Goal: Task Accomplishment & Management: Manage account settings

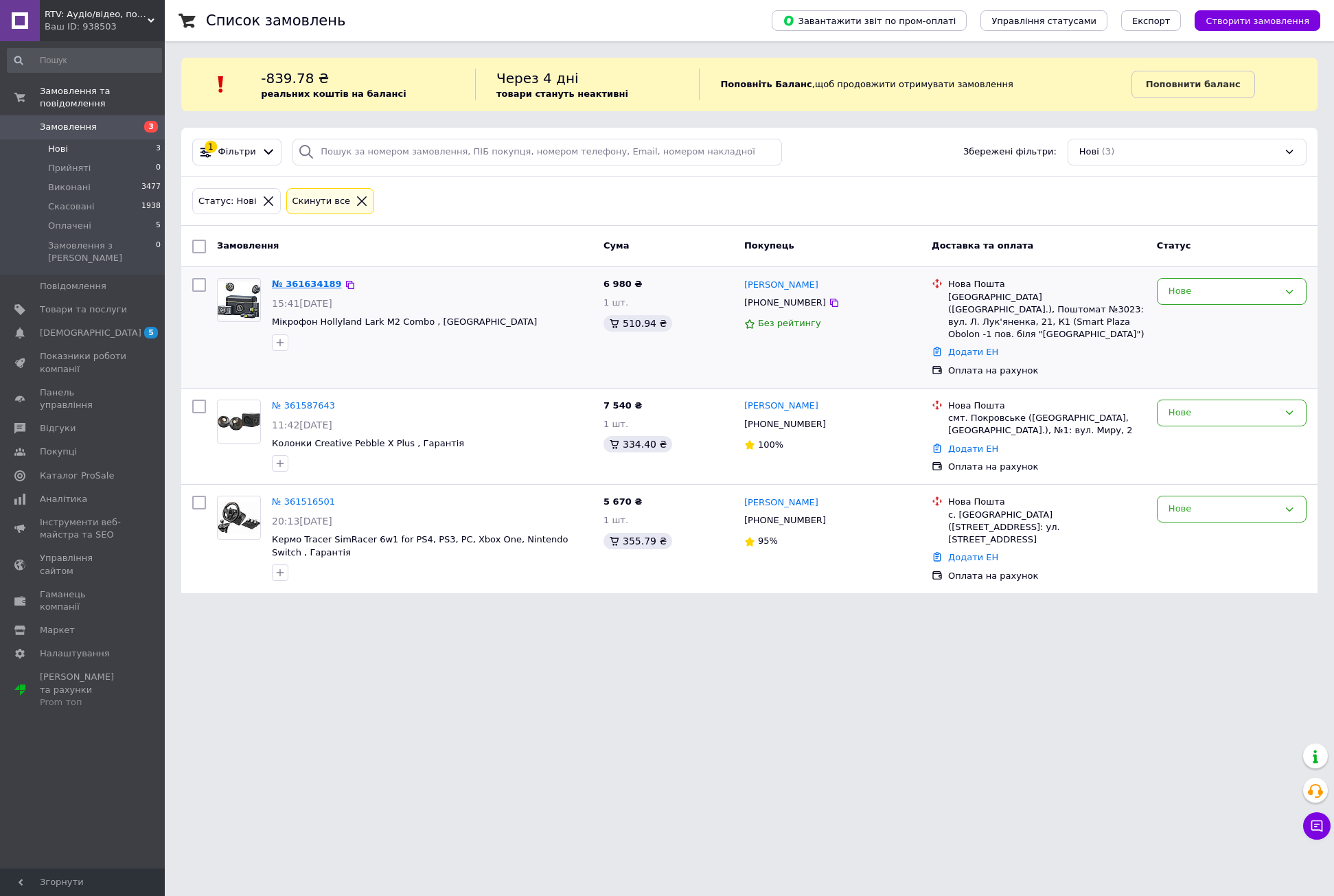
click at [326, 281] on link "№ 361634189" at bounding box center [307, 284] width 70 height 11
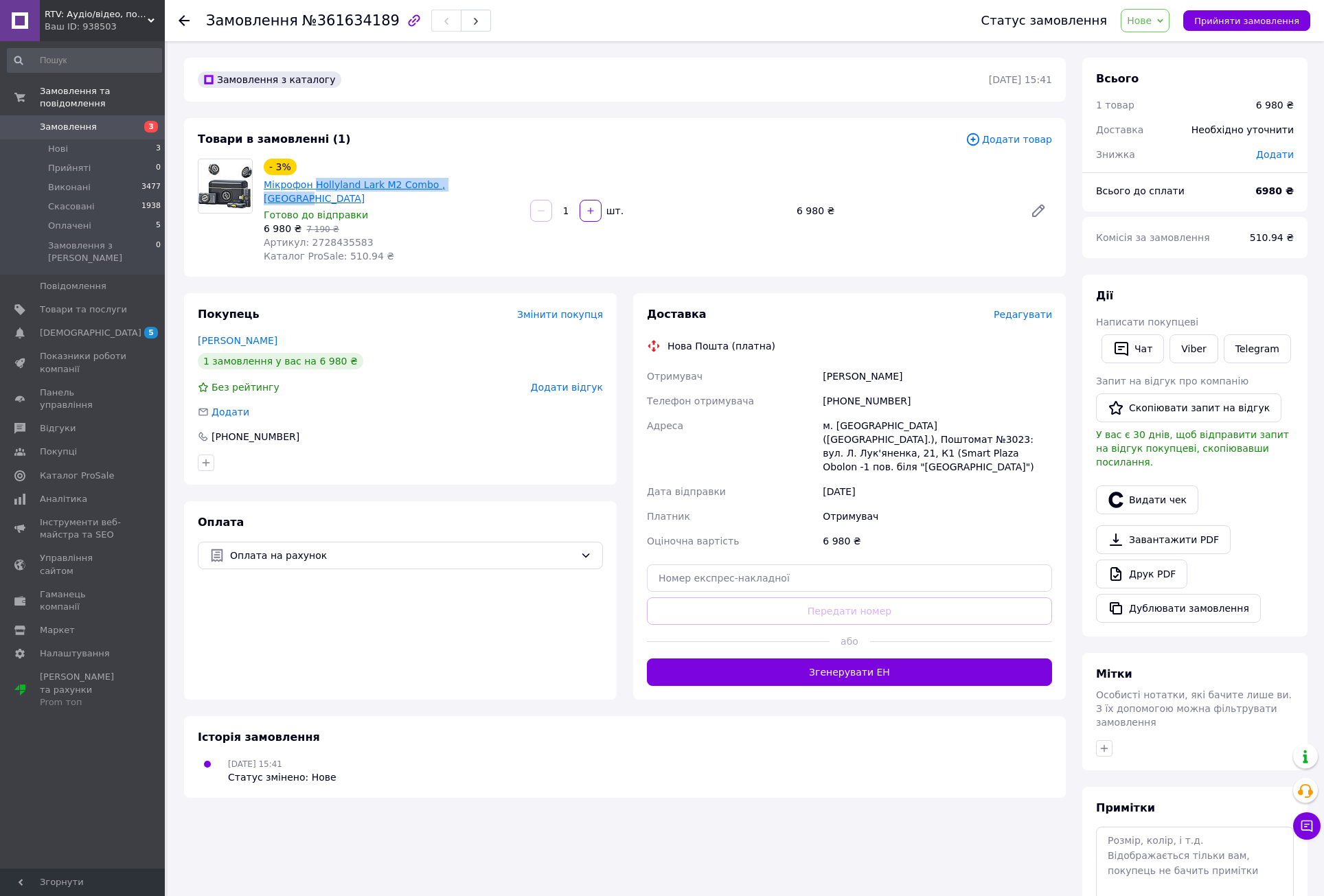
drag, startPoint x: 479, startPoint y: 173, endPoint x: 346, endPoint y: 169, distance: 133.1
click at [346, 169] on div "- 3% Мікрофон Hollyland Lark M2 Combo , [GEOGRAPHIC_DATA]" at bounding box center [391, 181] width 259 height 50
copy link "Hollyland Lark M2 Combo , [GEOGRAPHIC_DATA]"
click at [1194, 345] on link "Viber" at bounding box center [1193, 348] width 48 height 29
click at [382, 179] on link "Мікрофон Hollyland Lark M2 Combo , [GEOGRAPHIC_DATA]" at bounding box center [355, 191] width 182 height 24
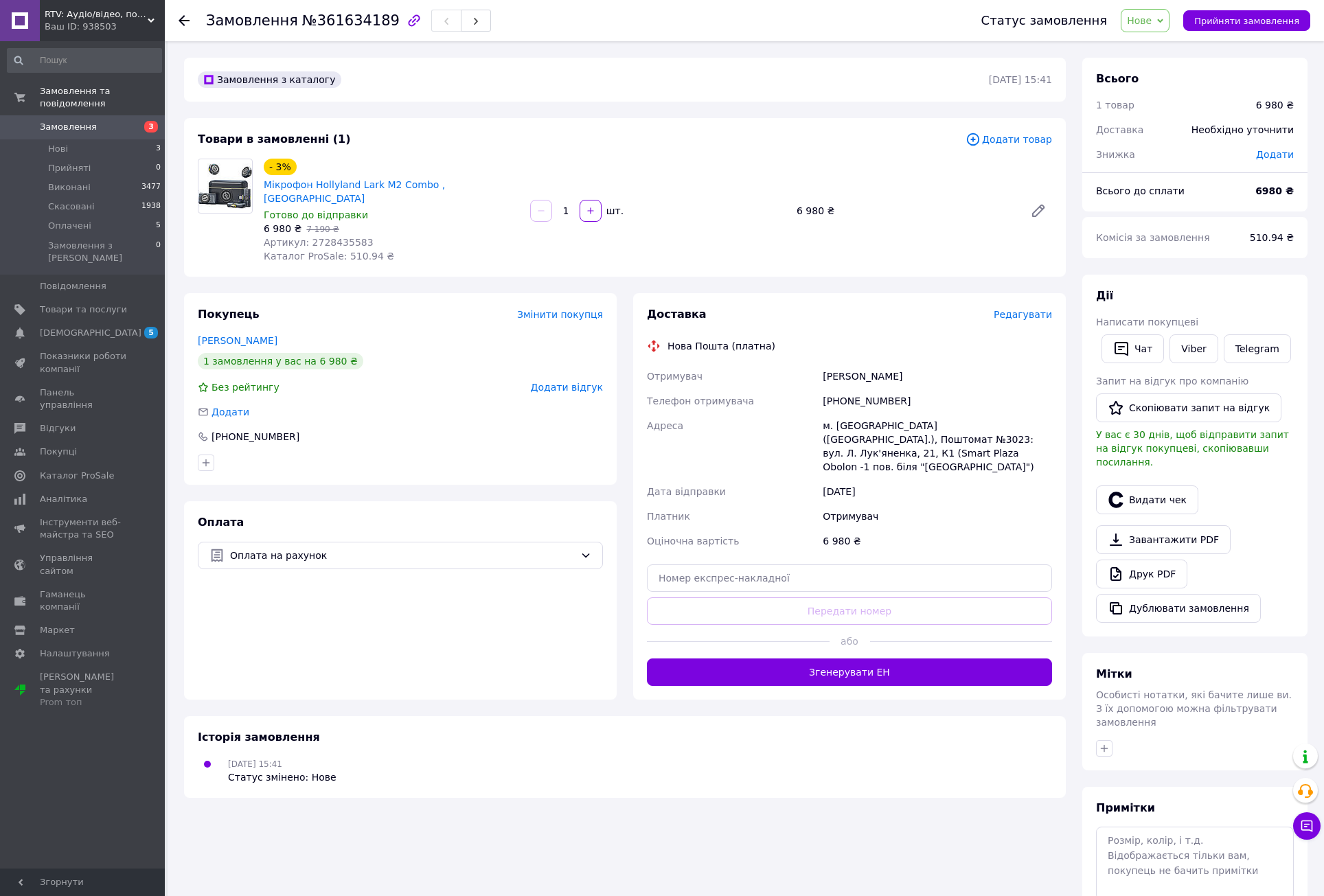
click at [346, 237] on span "Артикул: 2728435583" at bounding box center [319, 242] width 110 height 11
copy span "2728435583"
drag, startPoint x: 513, startPoint y: 163, endPoint x: 344, endPoint y: 171, distance: 169.2
click at [344, 171] on div "- 3% Мікрофон Hollyland Lark M2 Combo , [GEOGRAPHIC_DATA]" at bounding box center [391, 181] width 259 height 50
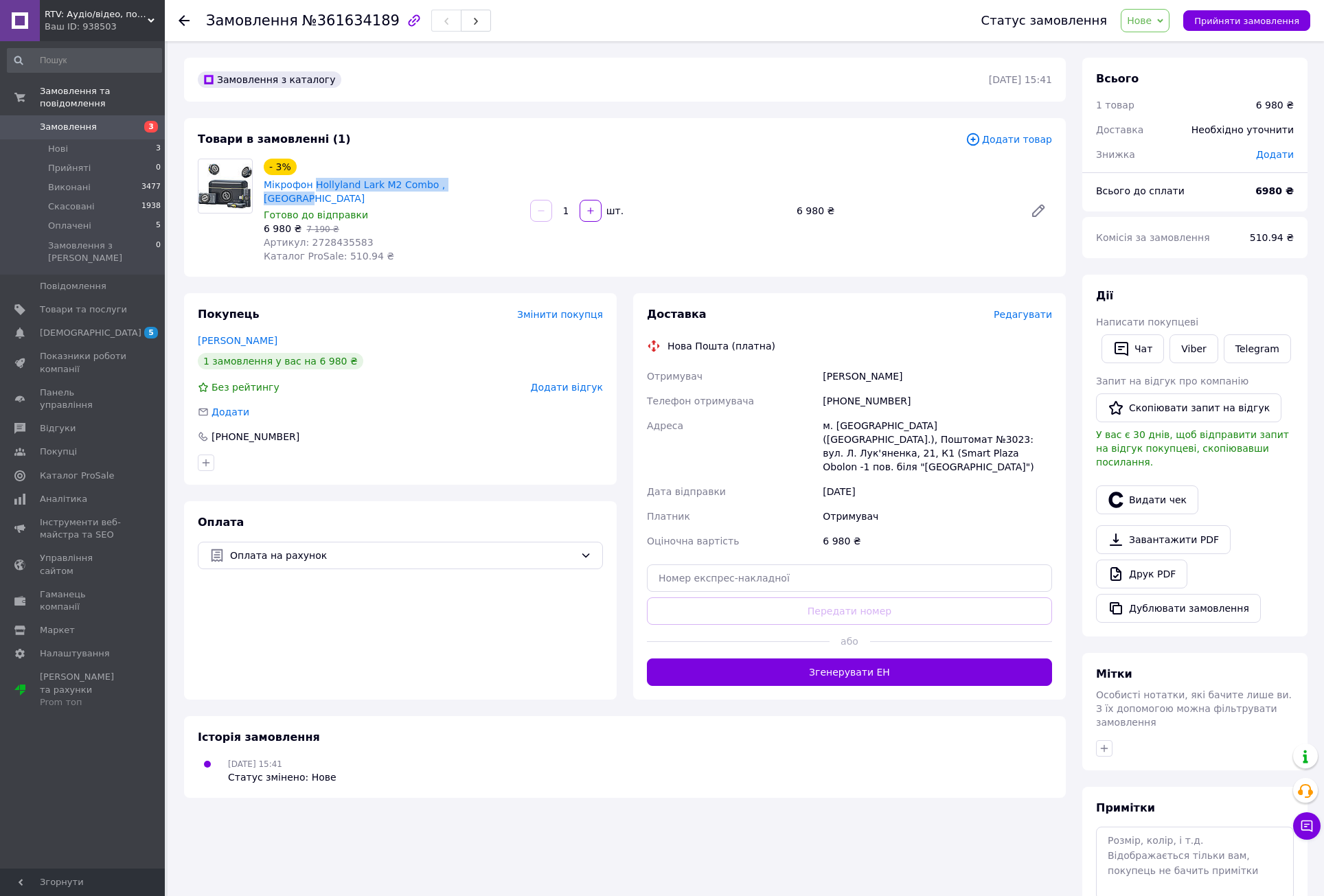
copy link "Hollyland Lark M2 Combo , [GEOGRAPHIC_DATA]"
click at [1305, 833] on button "Чат з покупцем" at bounding box center [1306, 826] width 27 height 27
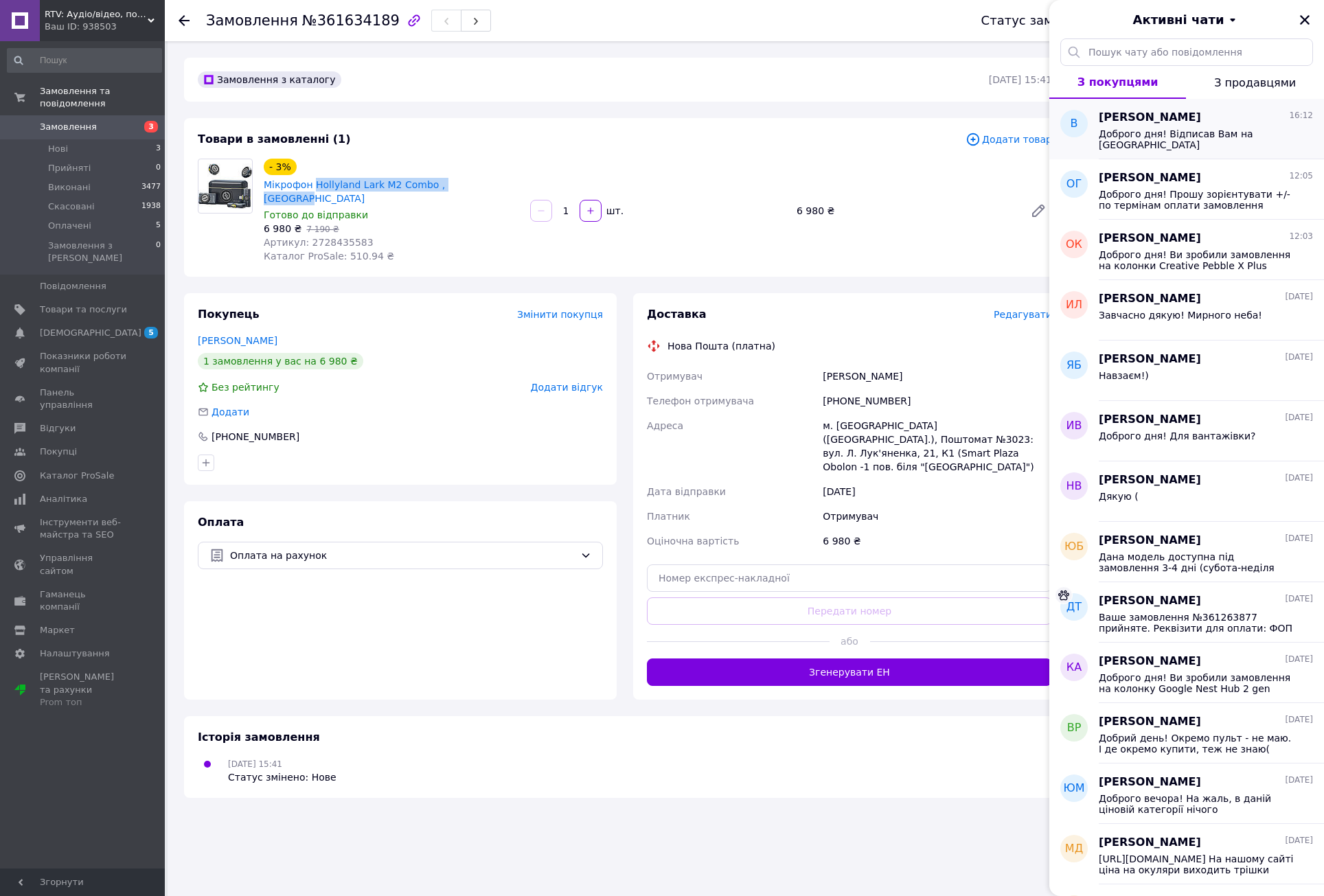
click at [1133, 124] on span "[PERSON_NAME]" at bounding box center [1150, 117] width 102 height 16
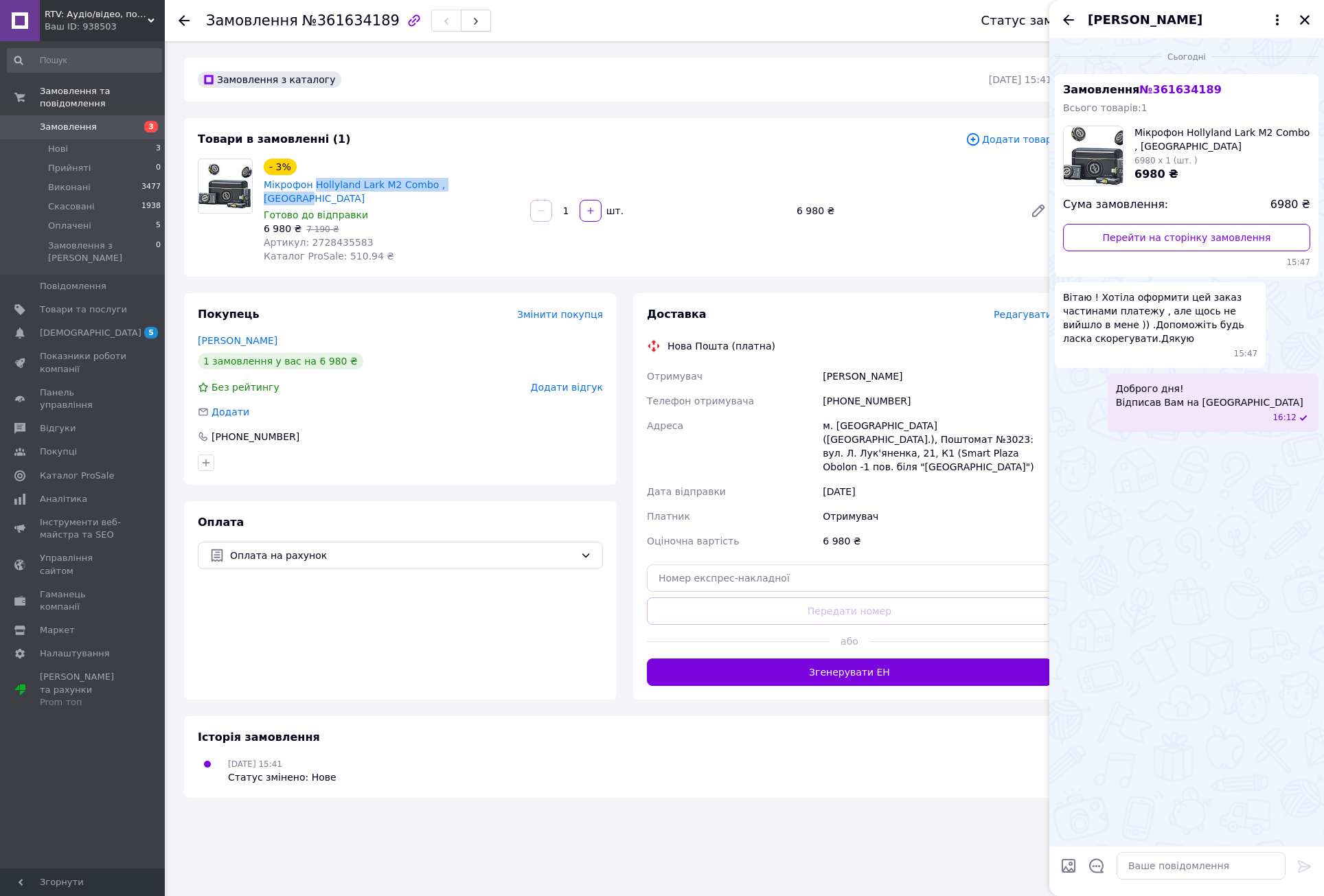
click at [472, 18] on icon "button" at bounding box center [476, 21] width 8 height 8
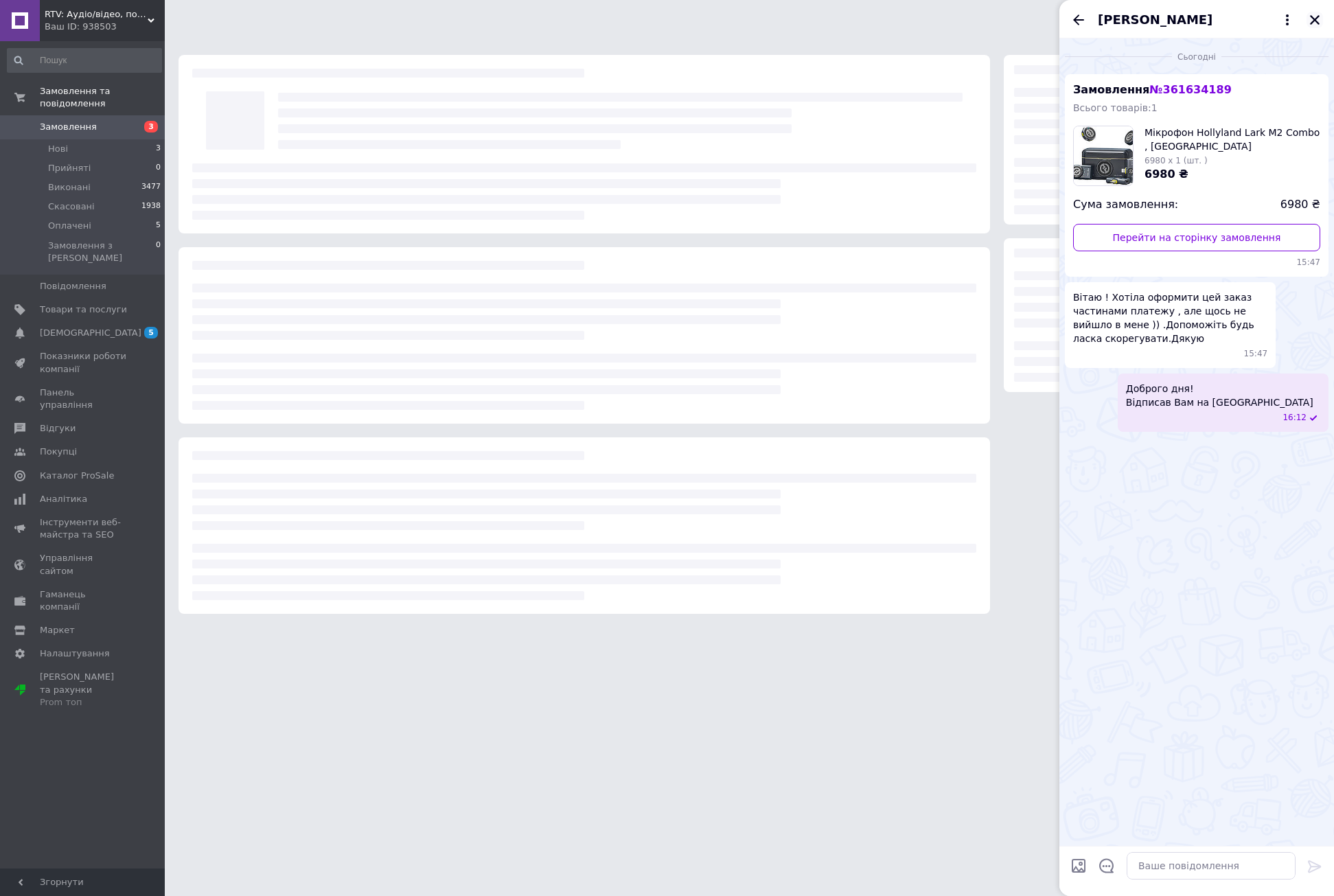
click at [1318, 21] on icon "Закрити" at bounding box center [1315, 20] width 12 height 12
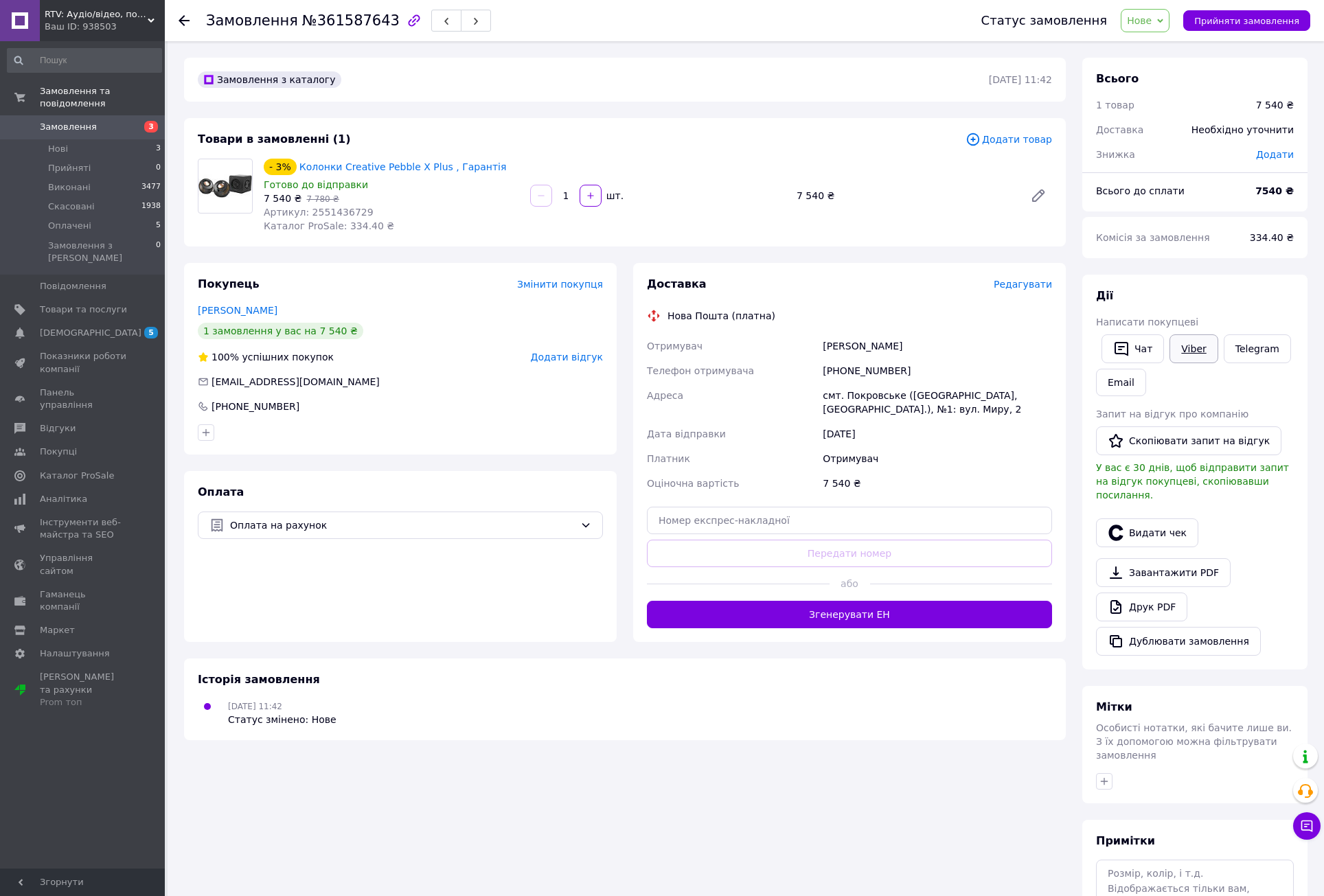
click at [1198, 348] on link "Viber" at bounding box center [1193, 348] width 48 height 29
click at [1252, 346] on link "Telegram" at bounding box center [1257, 348] width 67 height 29
click at [1135, 355] on button "Чат" at bounding box center [1133, 348] width 63 height 29
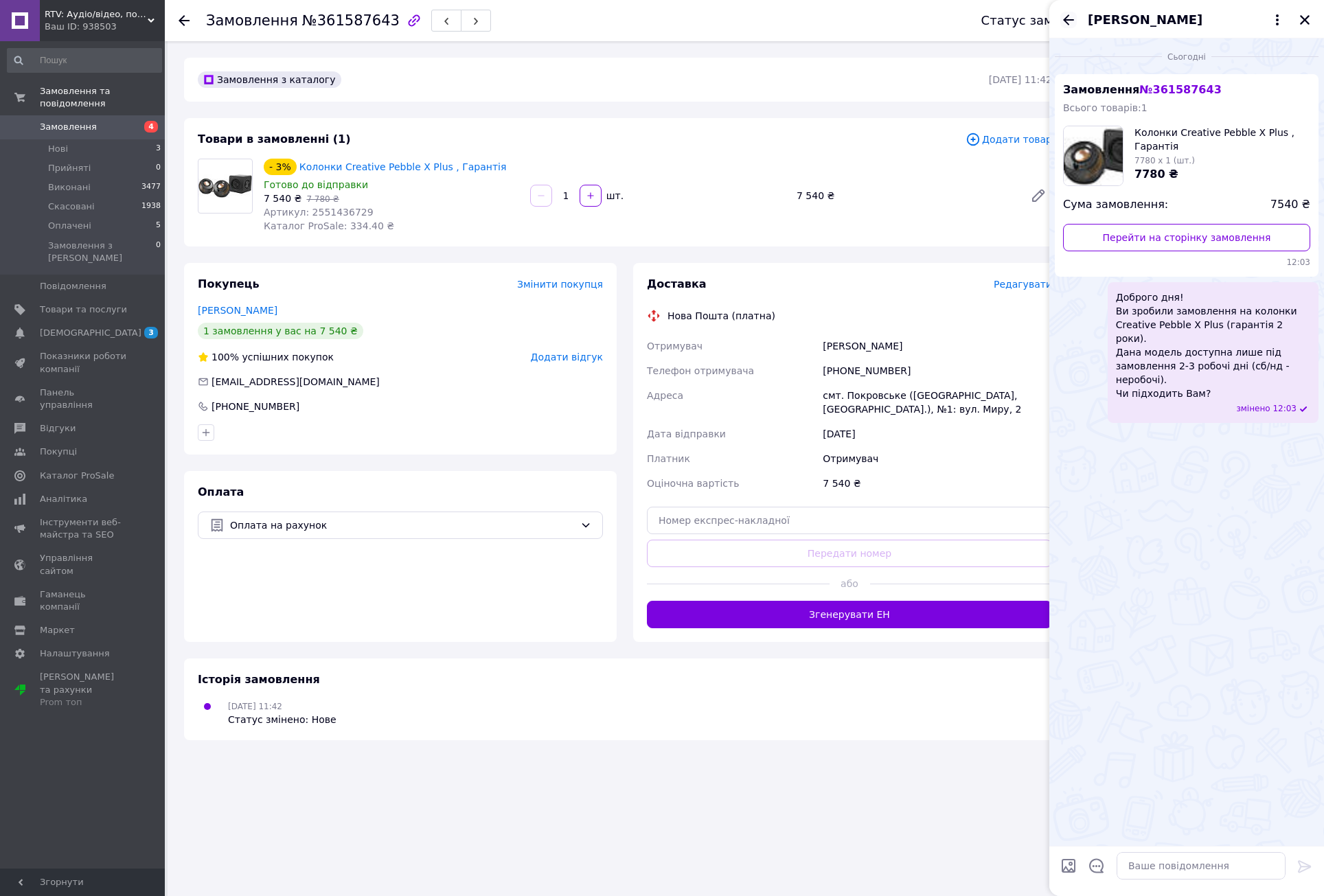
click at [1069, 20] on icon "Назад" at bounding box center [1069, 20] width 11 height 11
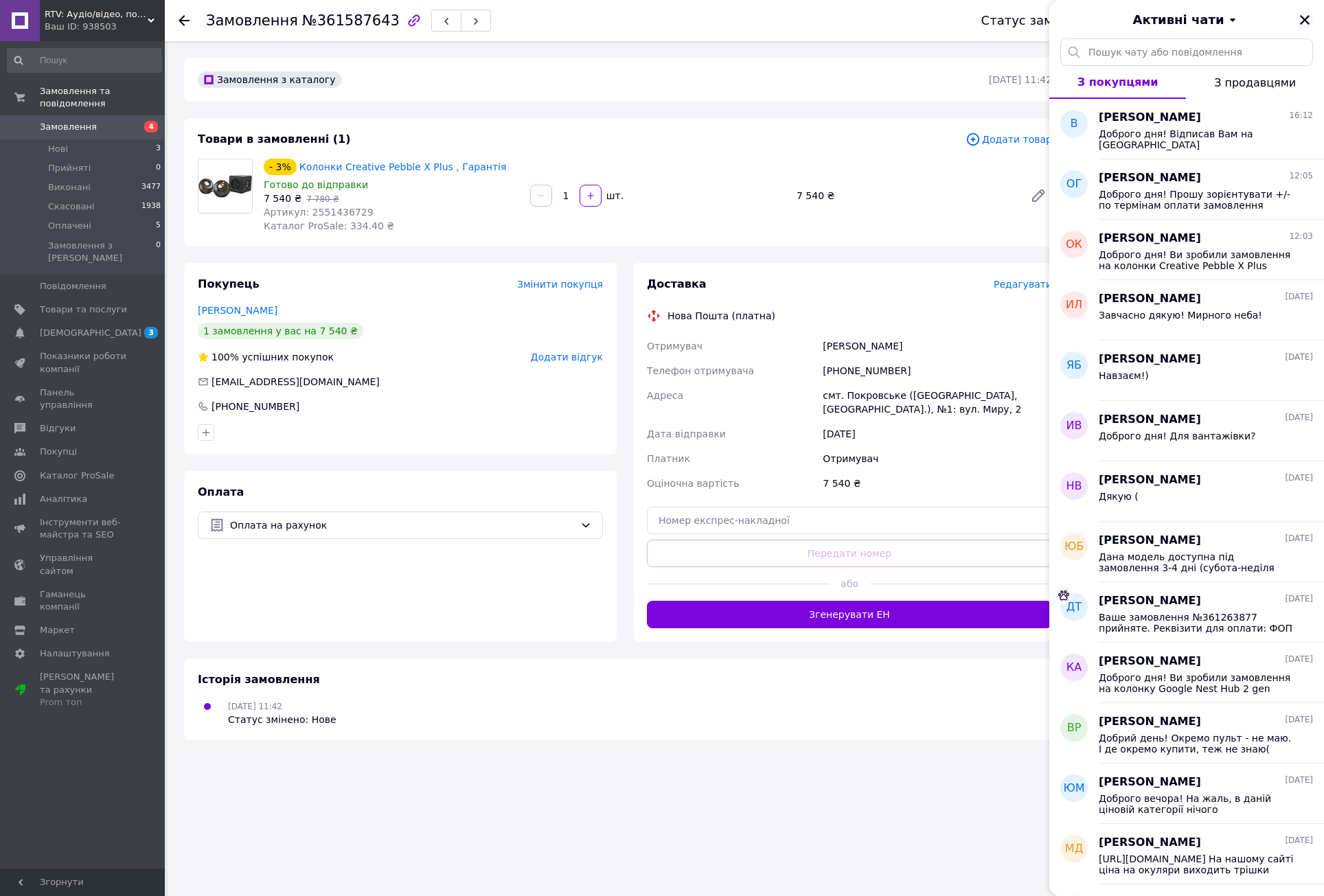
click at [1303, 22] on icon "Закрити" at bounding box center [1304, 20] width 10 height 10
